Goal: Task Accomplishment & Management: Manage account settings

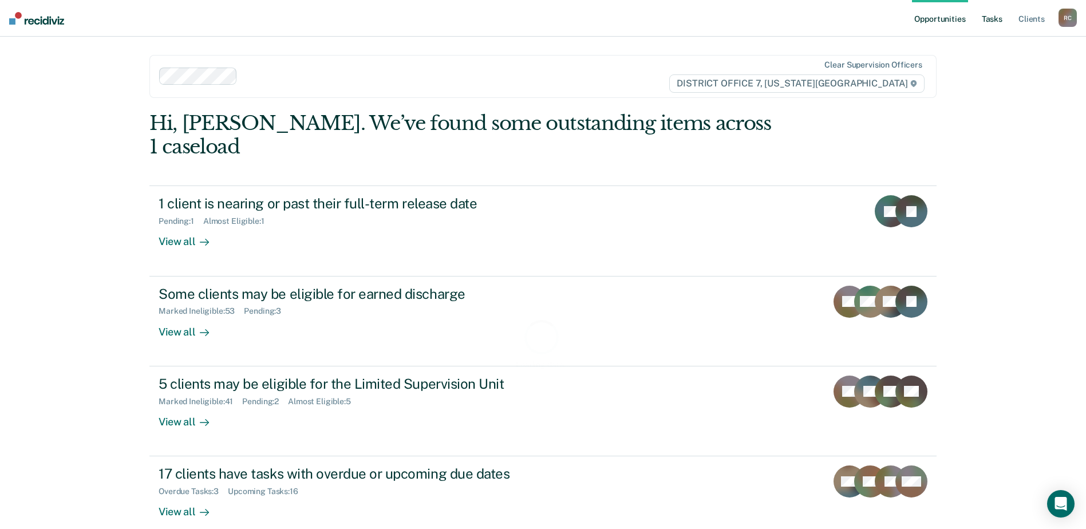
click at [1003, 21] on link "Tasks" at bounding box center [992, 18] width 25 height 37
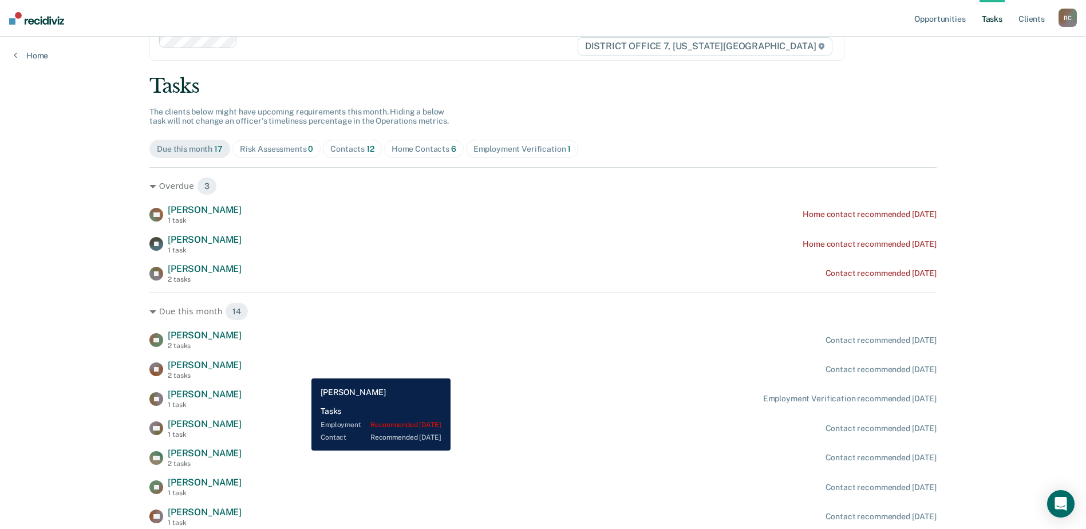
scroll to position [57, 0]
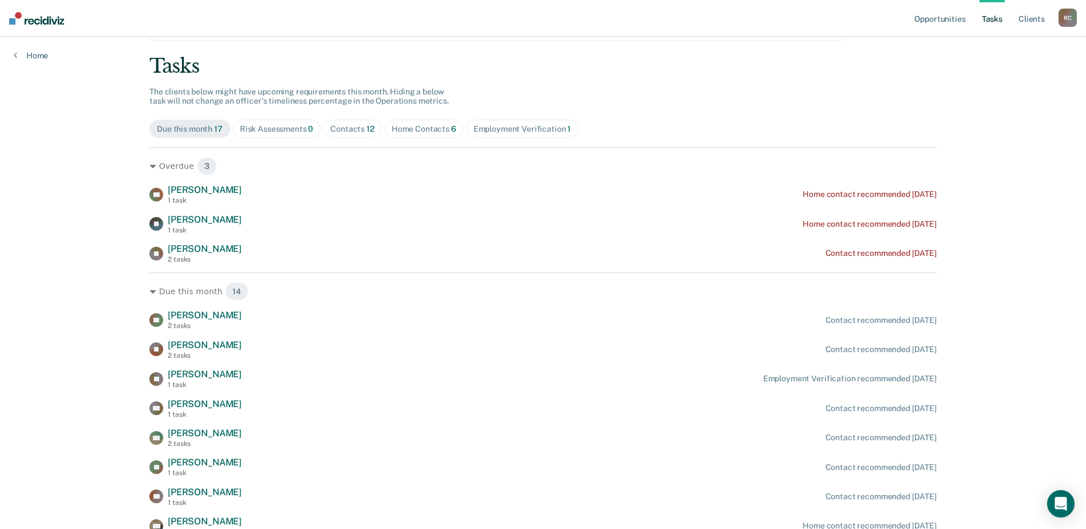
click at [420, 129] on div "Home Contacts 6" at bounding box center [424, 129] width 65 height 10
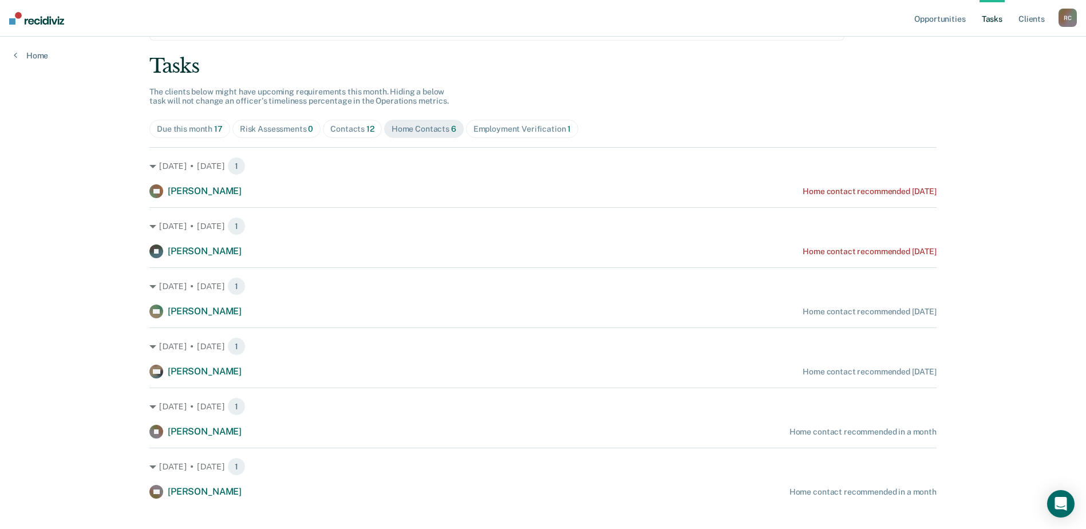
click at [354, 130] on div "Contacts 12" at bounding box center [352, 129] width 44 height 10
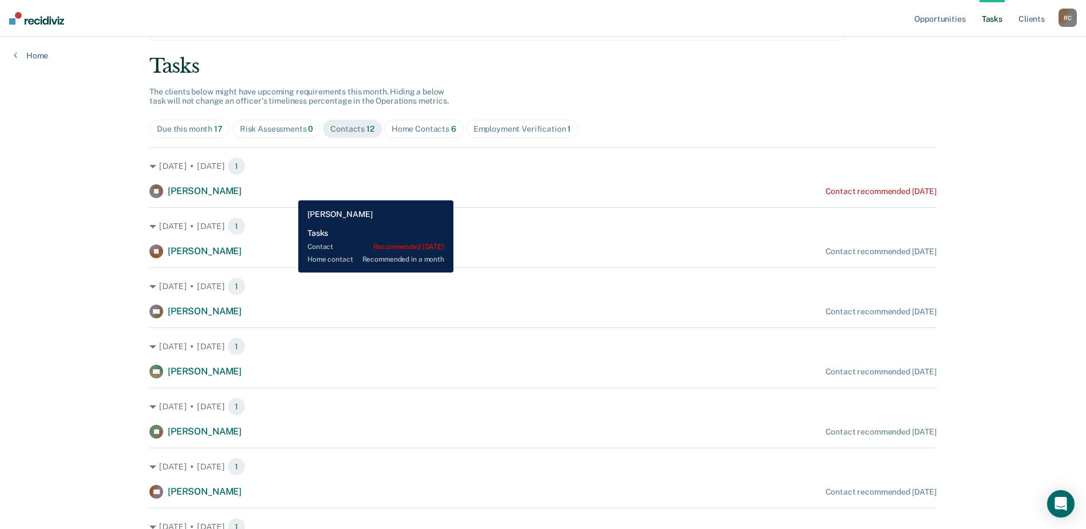
click at [290, 192] on div "[PERSON_NAME] Contact recommended [DATE]" at bounding box center [542, 191] width 787 height 14
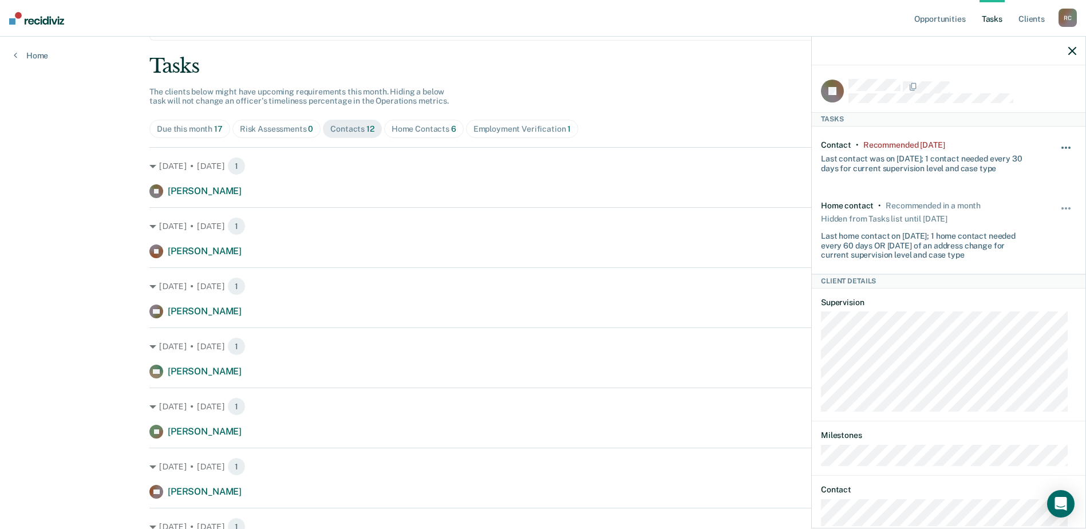
click at [1057, 145] on button "button" at bounding box center [1066, 153] width 19 height 18
click at [1013, 202] on button "7 days" at bounding box center [1035, 202] width 82 height 18
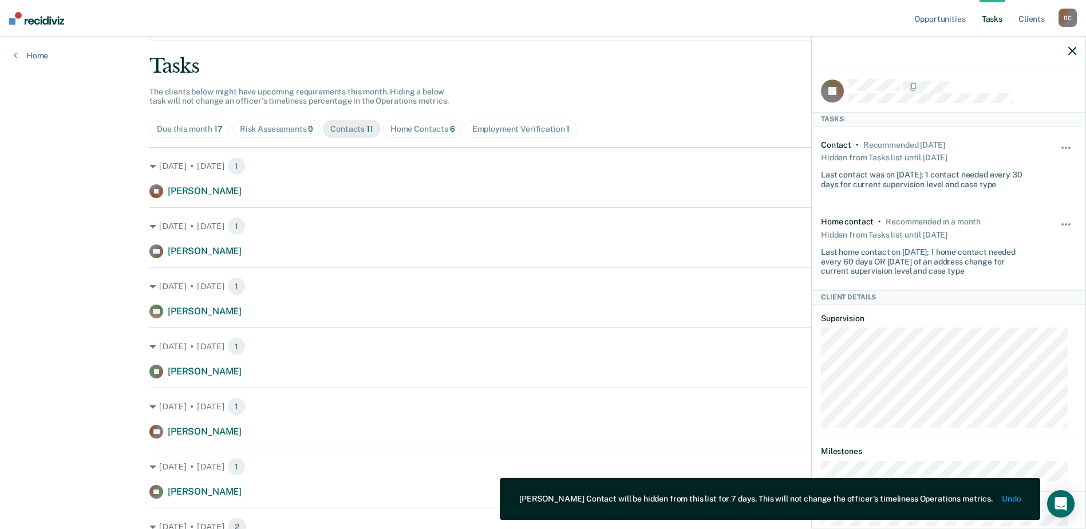
click at [648, 77] on div "Tasks" at bounding box center [542, 65] width 787 height 23
click at [1071, 48] on icon "button" at bounding box center [1072, 51] width 8 height 8
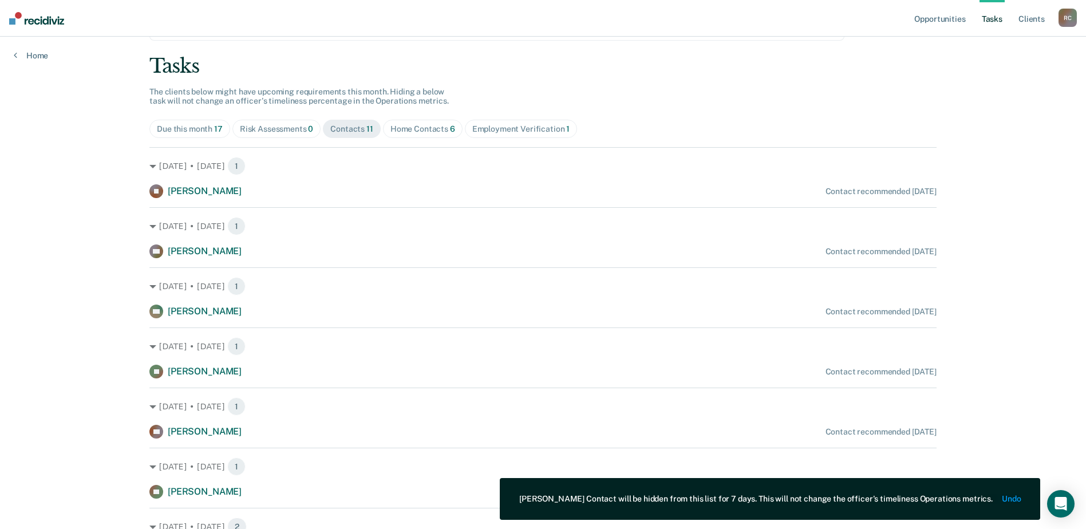
click at [843, 57] on div "Tasks" at bounding box center [542, 65] width 787 height 23
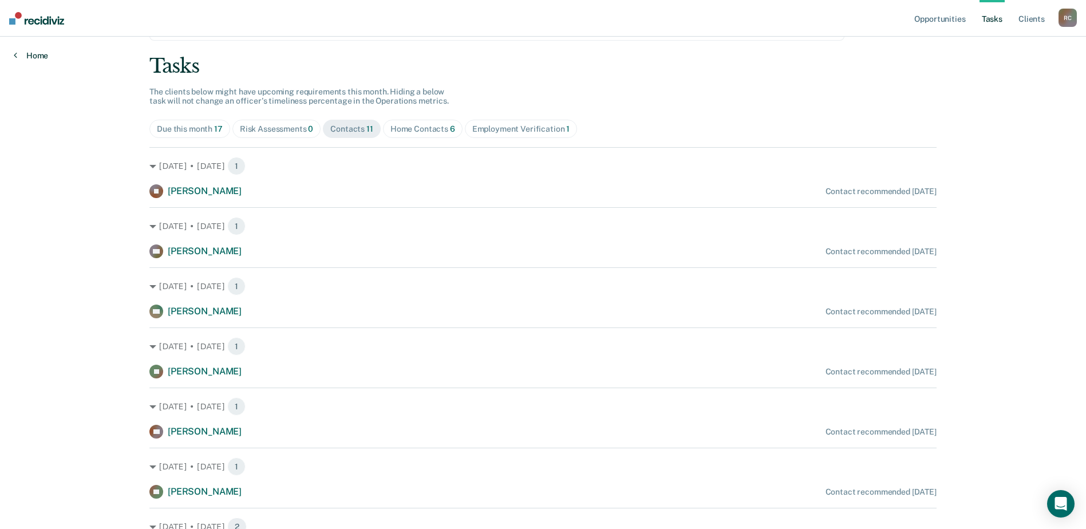
click at [38, 53] on link "Home" at bounding box center [31, 55] width 34 height 10
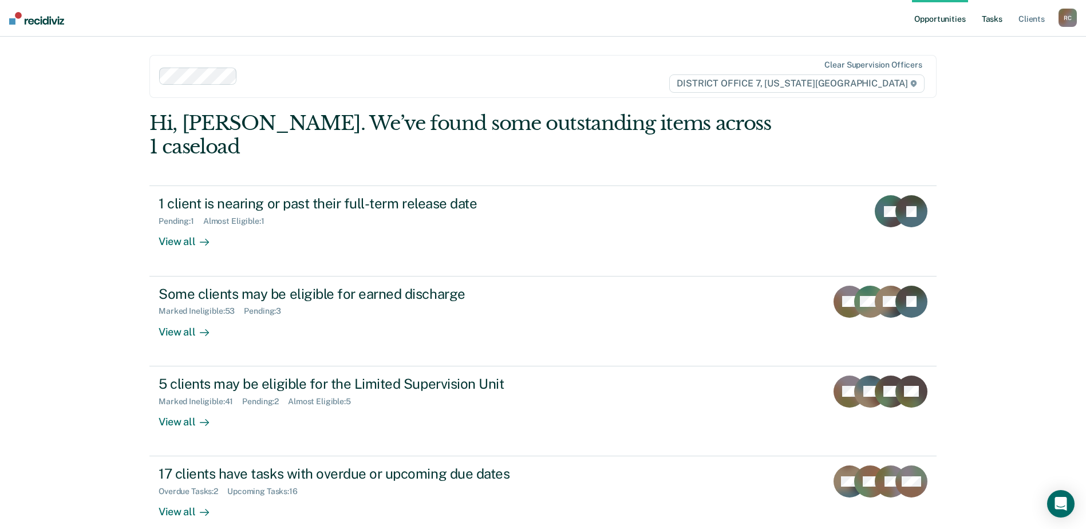
click at [995, 19] on link "Tasks" at bounding box center [992, 18] width 25 height 37
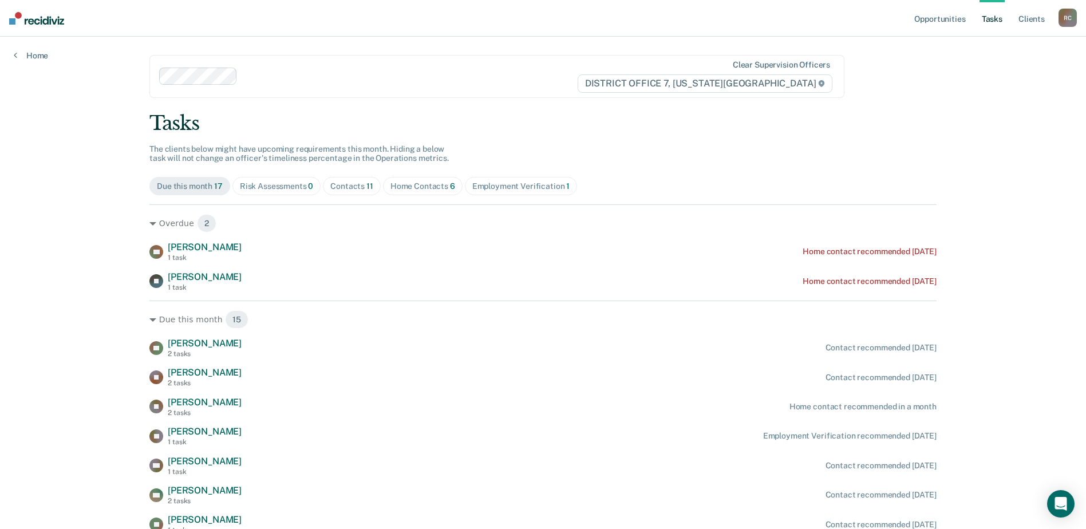
click at [510, 187] on div "Employment Verification 1" at bounding box center [521, 186] width 98 height 10
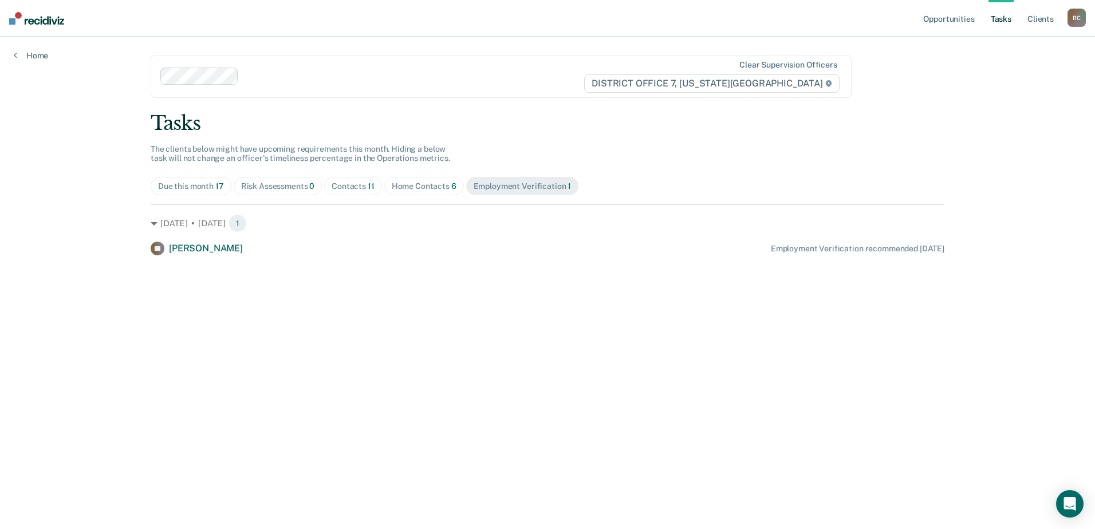
click at [335, 184] on div "Contacts 11" at bounding box center [352, 186] width 43 height 10
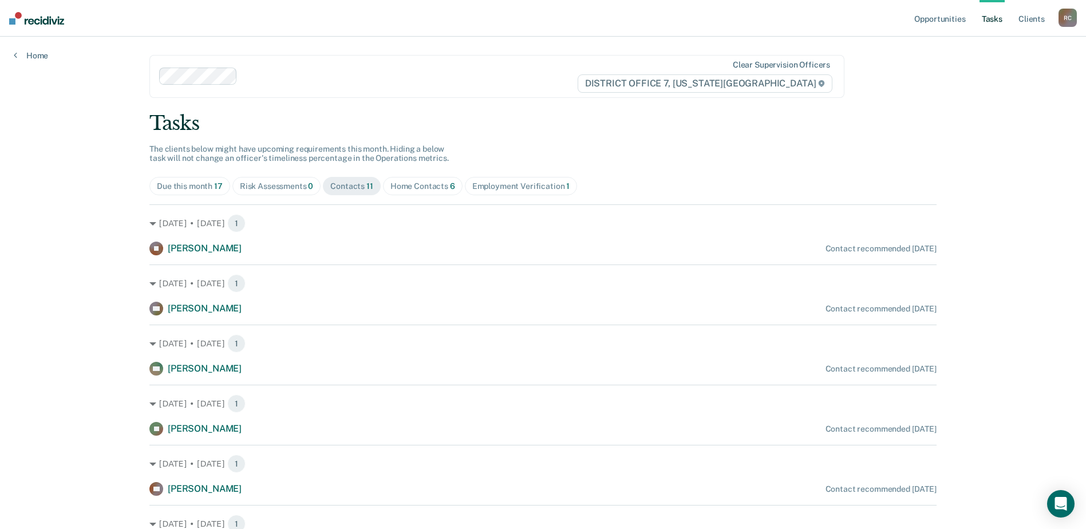
click at [419, 184] on div "Home Contacts 6" at bounding box center [422, 186] width 65 height 10
click at [368, 184] on span "Contacts 11" at bounding box center [352, 186] width 58 height 18
click at [934, 17] on link "Opportunities" at bounding box center [940, 18] width 56 height 37
